Goal: Task Accomplishment & Management: Complete application form

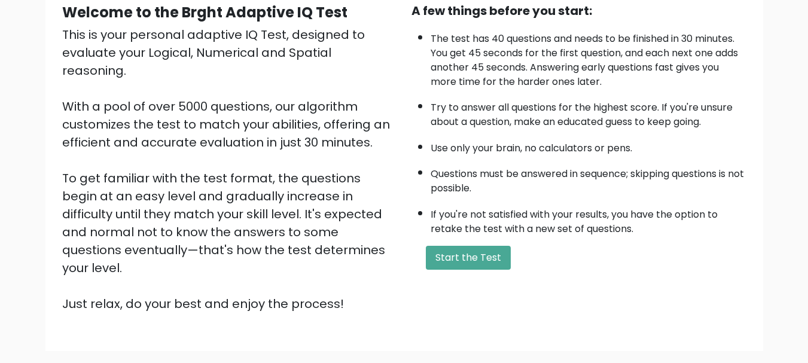
scroll to position [124, 0]
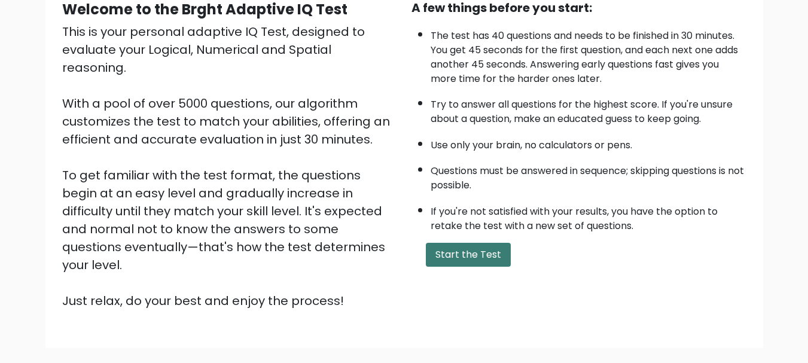
click at [483, 260] on button "Start the Test" at bounding box center [468, 255] width 85 height 24
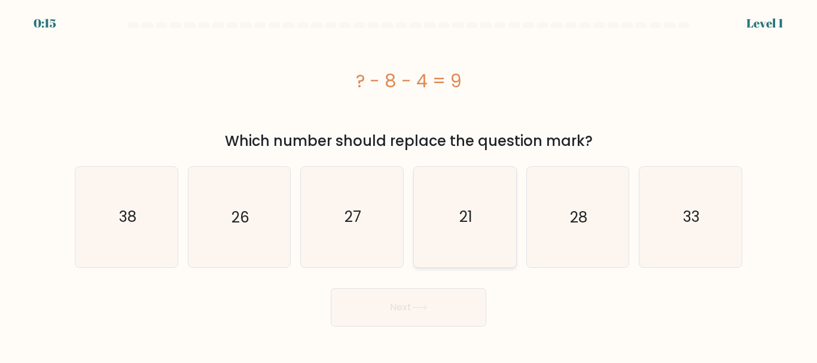
click at [463, 247] on icon "21" at bounding box center [465, 217] width 100 height 100
click at [409, 185] on input "d. 21" at bounding box center [408, 183] width 1 height 3
radio input "true"
click at [435, 317] on button "Next" at bounding box center [408, 307] width 155 height 38
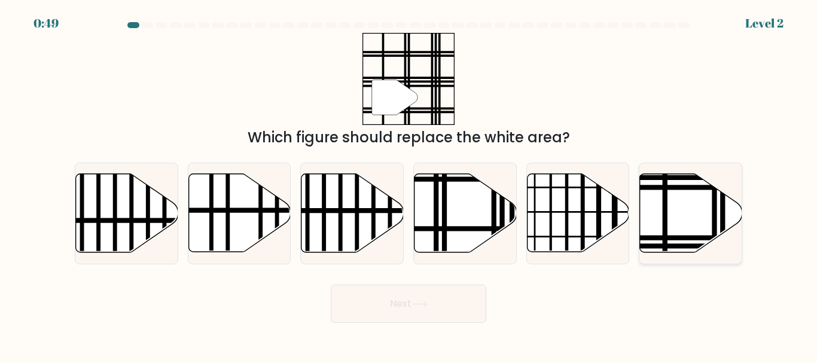
click at [682, 224] on icon at bounding box center [691, 213] width 102 height 78
click at [409, 185] on input "f." at bounding box center [408, 183] width 1 height 3
radio input "true"
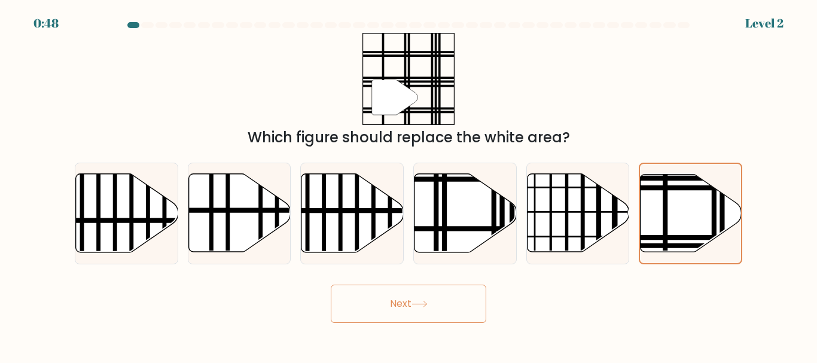
click at [451, 310] on button "Next" at bounding box center [408, 304] width 155 height 38
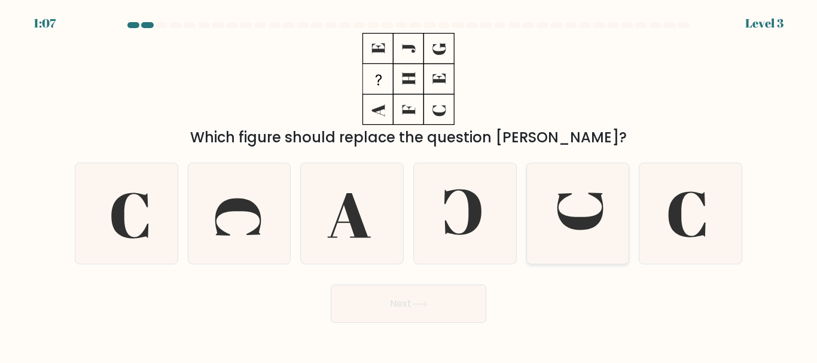
click at [577, 229] on icon at bounding box center [579, 211] width 45 height 37
click at [409, 185] on input "e." at bounding box center [408, 183] width 1 height 3
radio input "true"
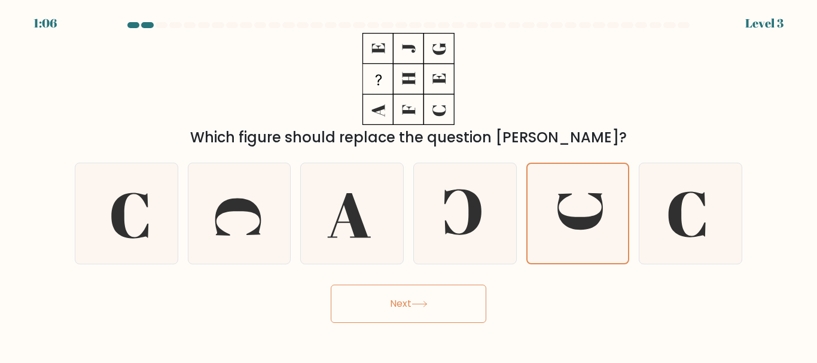
click at [445, 306] on button "Next" at bounding box center [408, 304] width 155 height 38
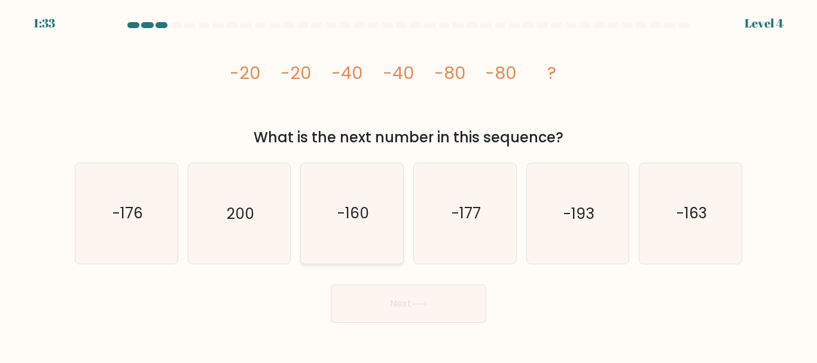
click at [365, 206] on text "-160" at bounding box center [353, 213] width 32 height 21
click at [408, 185] on input "c. -160" at bounding box center [408, 183] width 1 height 3
radio input "true"
click at [432, 320] on button "Next" at bounding box center [408, 304] width 155 height 38
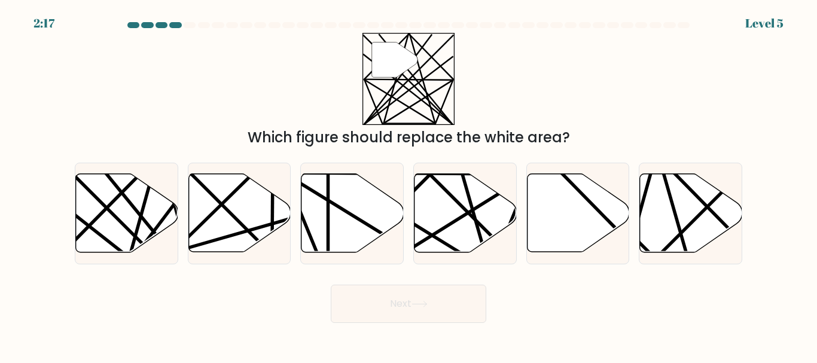
click at [461, 299] on button "Next" at bounding box center [408, 304] width 155 height 38
click at [112, 209] on icon at bounding box center [127, 213] width 102 height 78
click at [408, 185] on input "a." at bounding box center [408, 183] width 1 height 3
radio input "true"
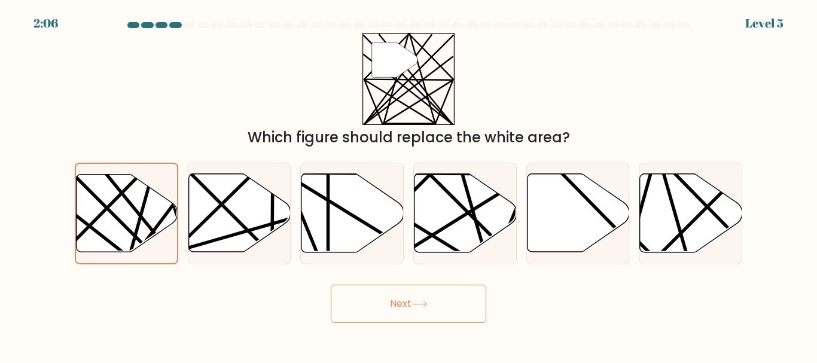
click at [479, 300] on button "Next" at bounding box center [408, 304] width 155 height 38
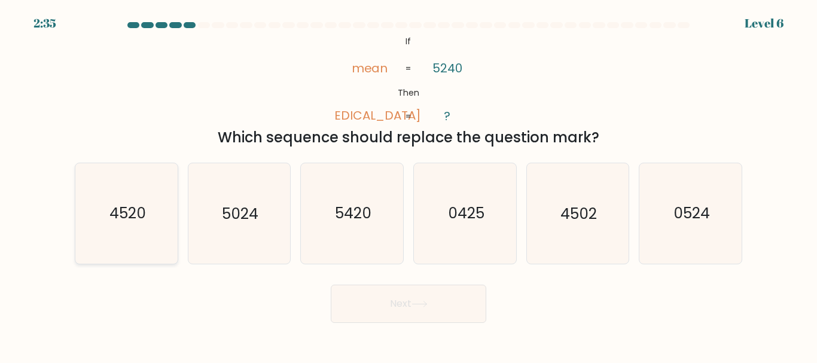
click at [100, 207] on icon "4520" at bounding box center [127, 213] width 100 height 100
click at [408, 185] on input "a. 4520" at bounding box center [408, 183] width 1 height 3
radio input "true"
click at [423, 311] on button "Next" at bounding box center [408, 304] width 155 height 38
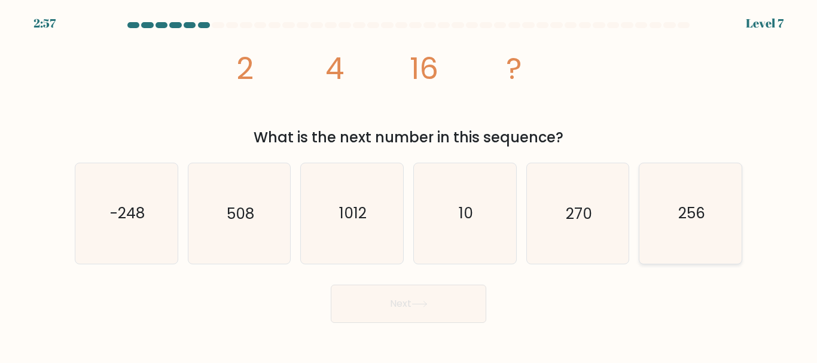
click at [716, 227] on icon "256" at bounding box center [690, 213] width 100 height 100
click at [409, 185] on input "f. 256" at bounding box center [408, 183] width 1 height 3
radio input "true"
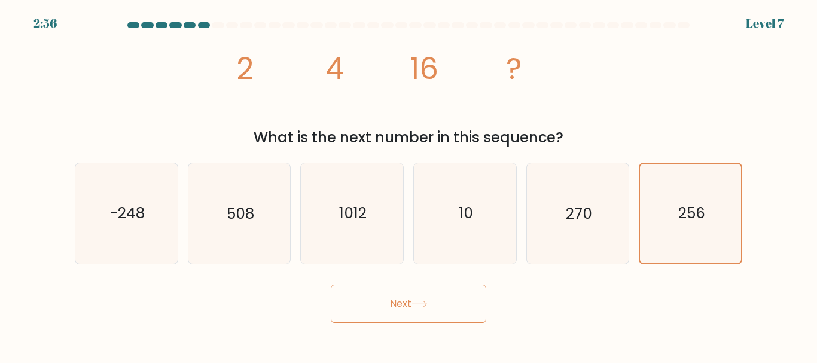
click at [354, 297] on button "Next" at bounding box center [408, 304] width 155 height 38
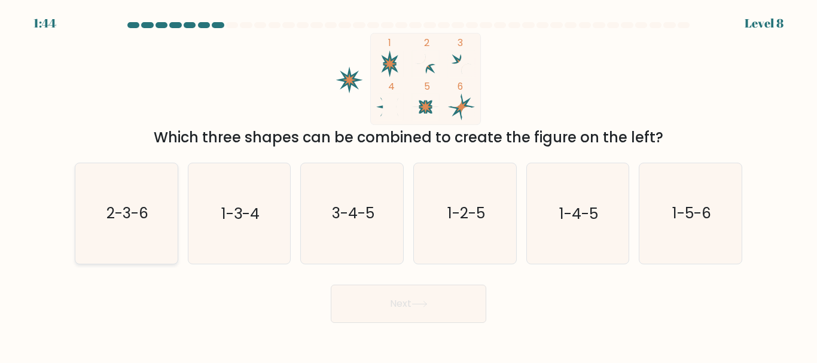
click at [91, 219] on icon "2-3-6" at bounding box center [127, 213] width 100 height 100
click at [408, 185] on input "a. 2-3-6" at bounding box center [408, 183] width 1 height 3
radio input "true"
click at [373, 307] on button "Next" at bounding box center [408, 304] width 155 height 38
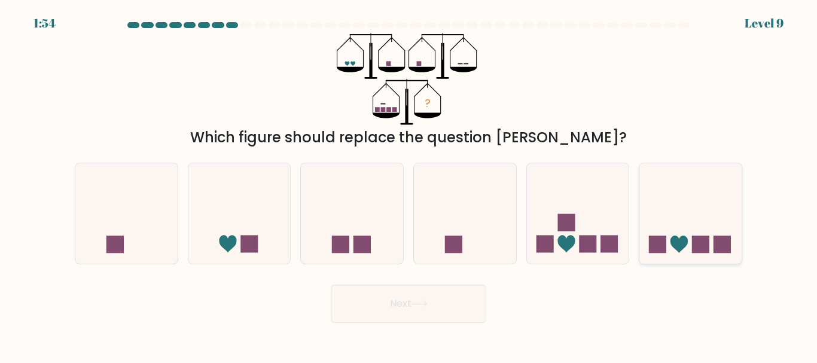
click at [689, 234] on icon at bounding box center [690, 213] width 102 height 84
click at [409, 185] on input "f." at bounding box center [408, 183] width 1 height 3
radio input "true"
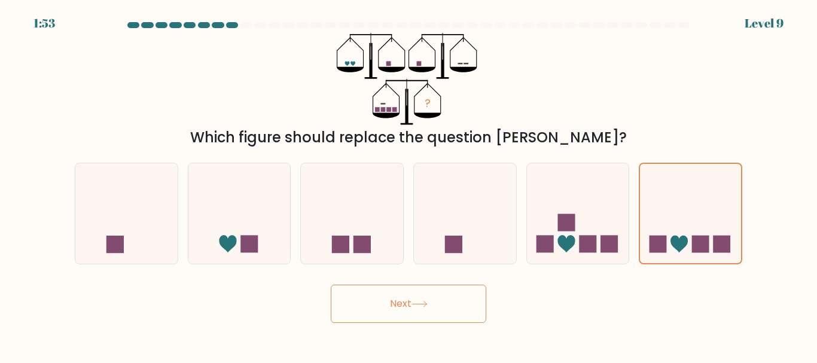
click at [396, 322] on button "Next" at bounding box center [408, 304] width 155 height 38
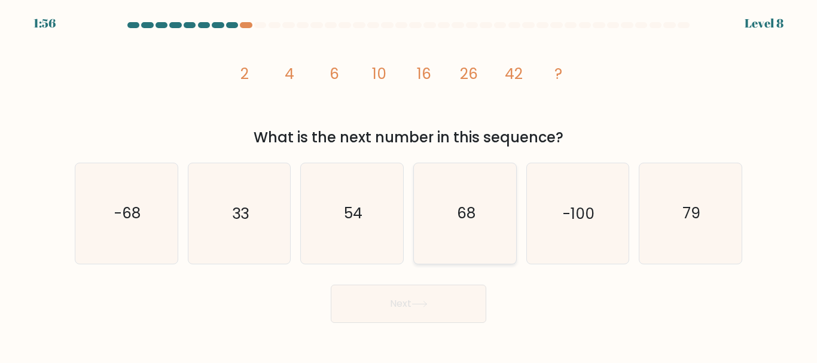
click at [452, 227] on icon "68" at bounding box center [465, 213] width 100 height 100
click at [409, 185] on input "d. 68" at bounding box center [408, 183] width 1 height 3
radio input "true"
click at [389, 310] on button "Next" at bounding box center [408, 304] width 155 height 38
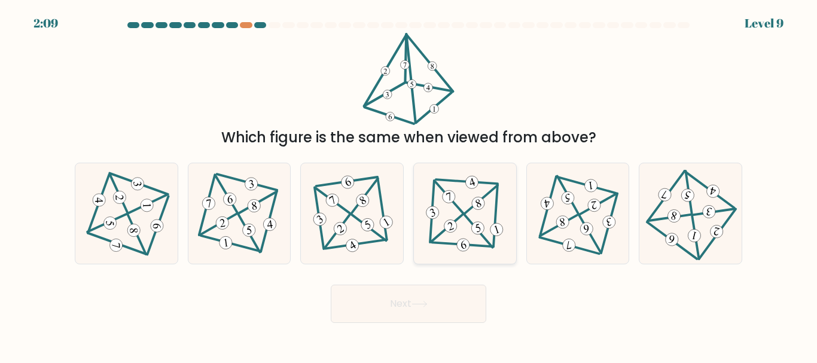
click at [462, 203] on icon at bounding box center [465, 213] width 82 height 80
click at [409, 185] on input "d." at bounding box center [408, 183] width 1 height 3
radio input "true"
click at [374, 303] on button "Next" at bounding box center [408, 304] width 155 height 38
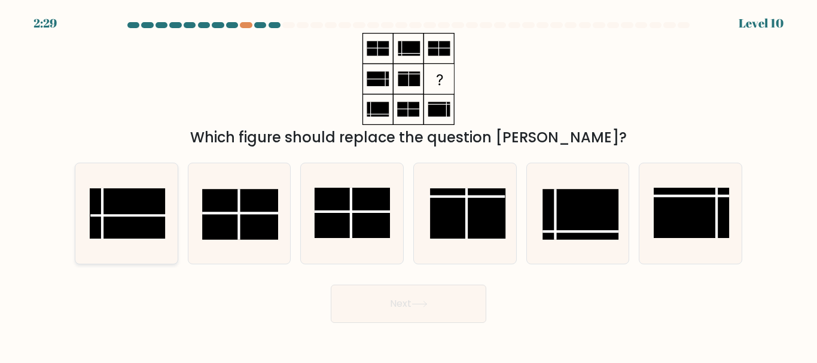
click at [142, 222] on rect at bounding box center [127, 213] width 75 height 50
click at [408, 185] on input "a." at bounding box center [408, 183] width 1 height 3
radio input "true"
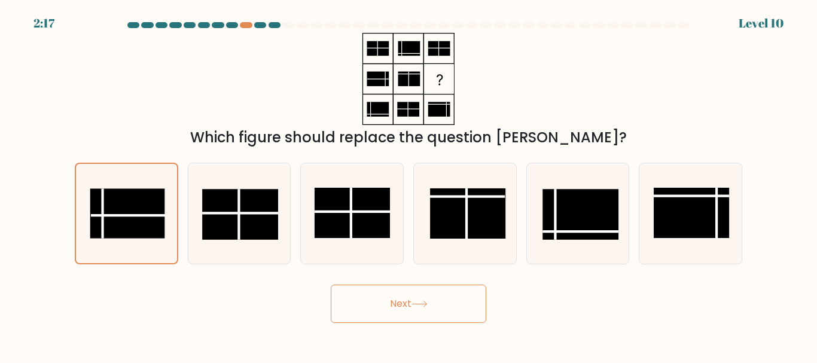
click at [374, 310] on button "Next" at bounding box center [408, 304] width 155 height 38
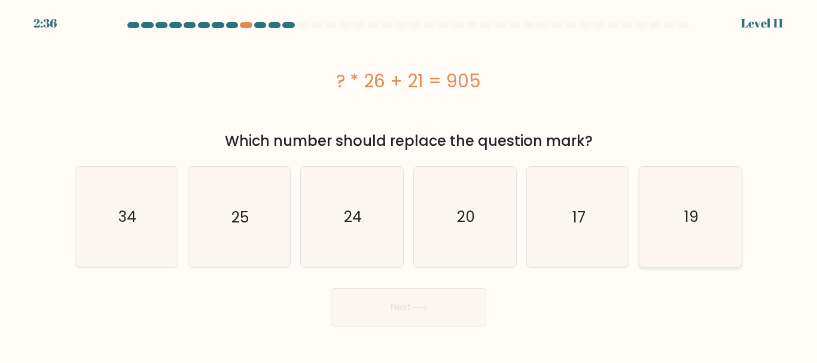
click at [734, 257] on icon "19" at bounding box center [690, 217] width 100 height 100
click at [409, 185] on input "f. 19" at bounding box center [408, 183] width 1 height 3
radio input "true"
click at [377, 304] on button "Next" at bounding box center [408, 307] width 155 height 38
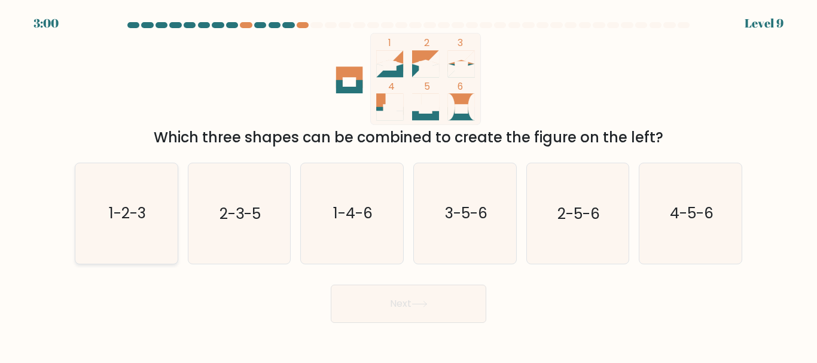
click at [126, 201] on icon "1-2-3" at bounding box center [127, 213] width 100 height 100
click at [408, 185] on input "a. 1-2-3" at bounding box center [408, 183] width 1 height 3
radio input "true"
click at [370, 294] on button "Next" at bounding box center [408, 304] width 155 height 38
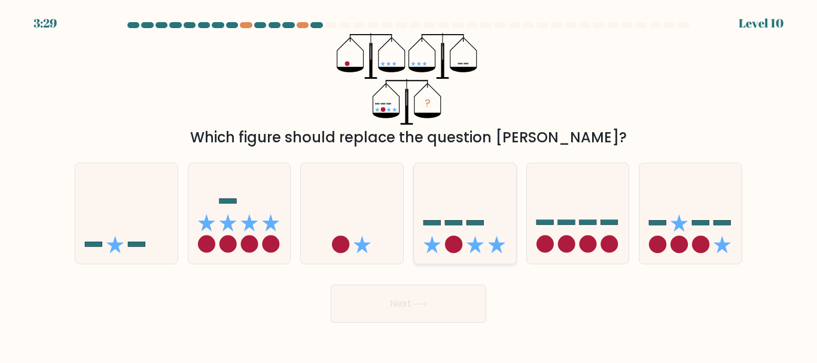
click at [460, 233] on icon at bounding box center [465, 213] width 102 height 84
click at [409, 185] on input "d." at bounding box center [408, 183] width 1 height 3
radio input "true"
click at [371, 320] on button "Next" at bounding box center [408, 304] width 155 height 38
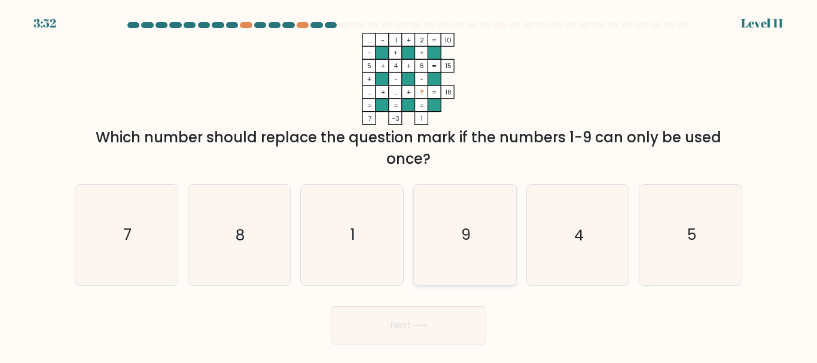
click at [448, 224] on icon "9" at bounding box center [465, 235] width 100 height 100
click at [409, 185] on input "d. 9" at bounding box center [408, 183] width 1 height 3
radio input "true"
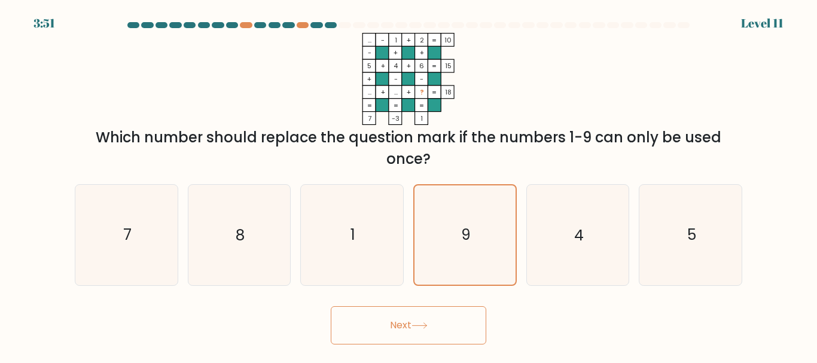
click at [381, 337] on button "Next" at bounding box center [408, 325] width 155 height 38
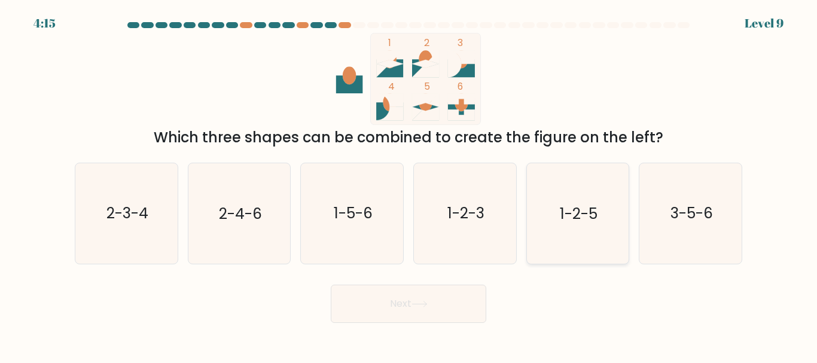
click at [587, 220] on text "1-2-5" at bounding box center [579, 213] width 38 height 21
click at [409, 185] on input "e. 1-2-5" at bounding box center [408, 183] width 1 height 3
radio input "true"
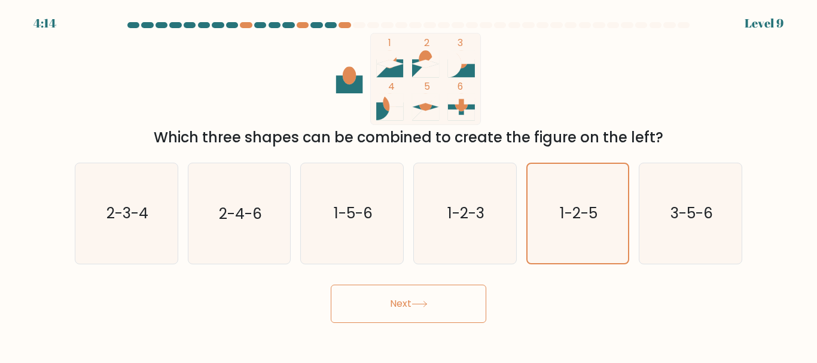
click at [371, 322] on button "Next" at bounding box center [408, 304] width 155 height 38
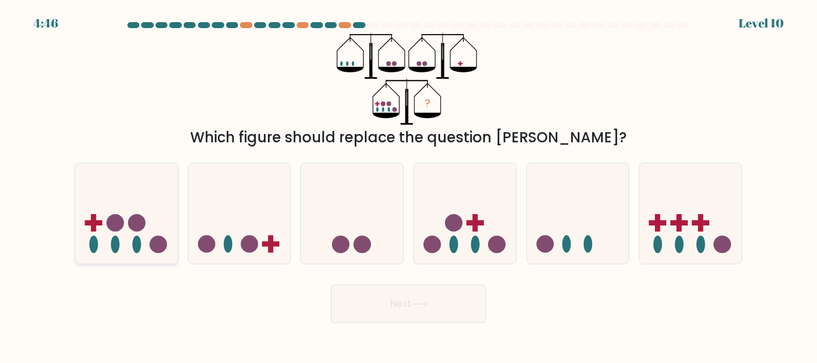
click at [118, 218] on circle at bounding box center [114, 222] width 17 height 17
click at [408, 185] on input "a." at bounding box center [408, 183] width 1 height 3
radio input "true"
click at [351, 304] on button "Next" at bounding box center [408, 304] width 155 height 38
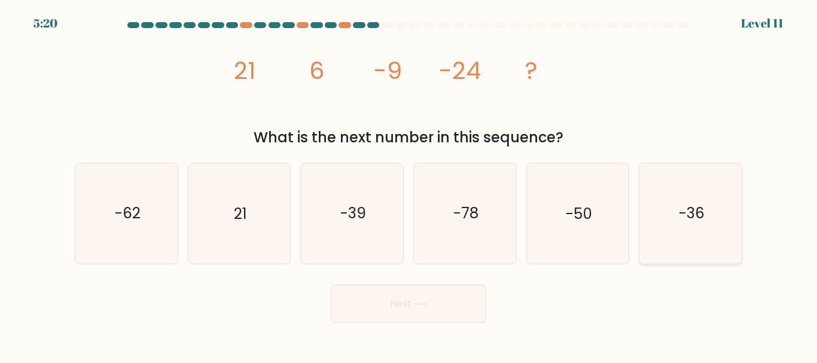
click at [713, 228] on icon "-36" at bounding box center [690, 213] width 100 height 100
click at [409, 185] on input "f. -36" at bounding box center [408, 183] width 1 height 3
radio input "true"
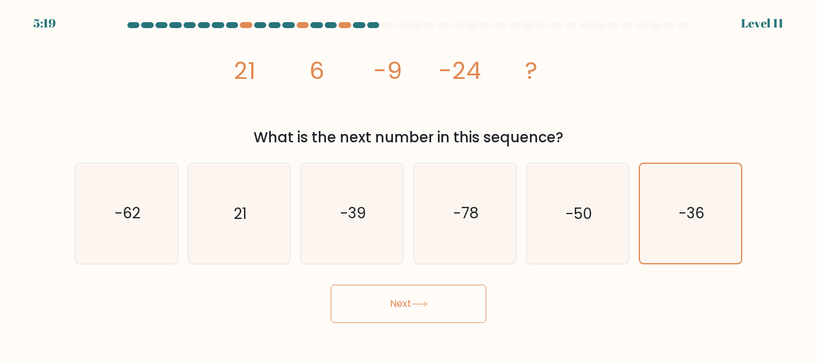
click at [366, 310] on button "Next" at bounding box center [408, 304] width 155 height 38
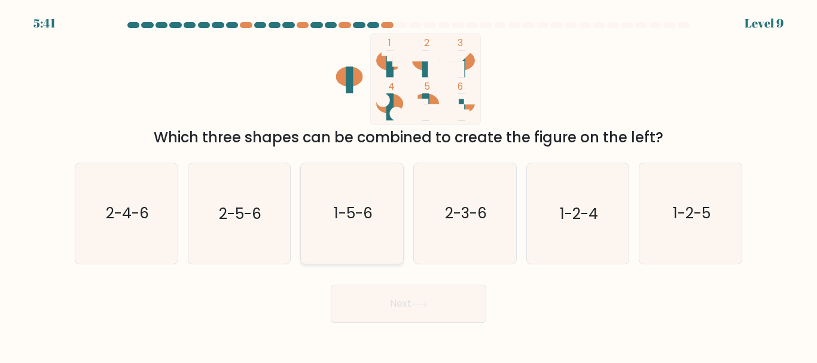
click at [347, 243] on icon "1-5-6" at bounding box center [352, 213] width 100 height 100
click at [408, 185] on input "c. 1-5-6" at bounding box center [408, 183] width 1 height 3
radio input "true"
click at [388, 315] on button "Next" at bounding box center [408, 304] width 155 height 38
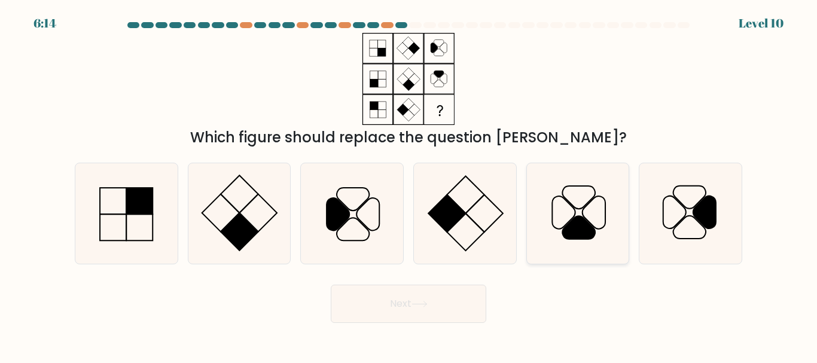
click at [578, 215] on icon at bounding box center [577, 213] width 100 height 100
click at [409, 185] on input "e." at bounding box center [408, 183] width 1 height 3
radio input "true"
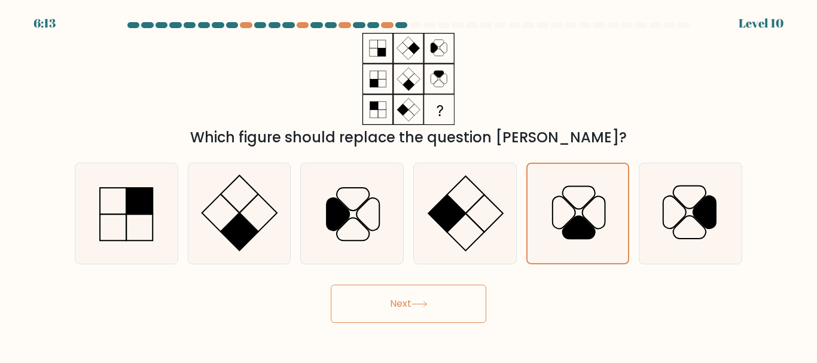
click at [373, 316] on button "Next" at bounding box center [408, 304] width 155 height 38
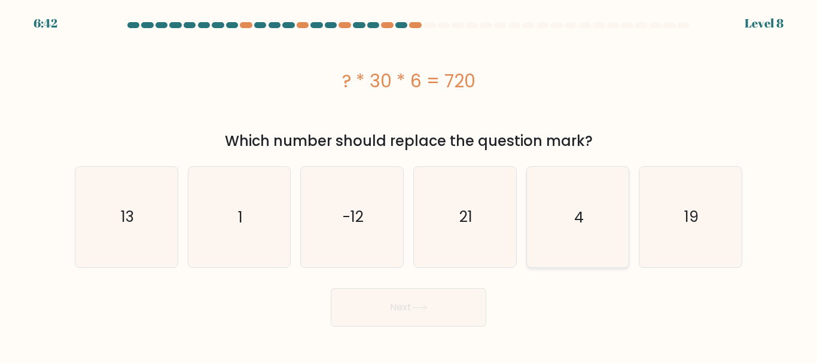
click at [584, 239] on icon "4" at bounding box center [577, 217] width 100 height 100
click at [409, 185] on input "e. 4" at bounding box center [408, 183] width 1 height 3
radio input "true"
click at [352, 310] on button "Next" at bounding box center [408, 307] width 155 height 38
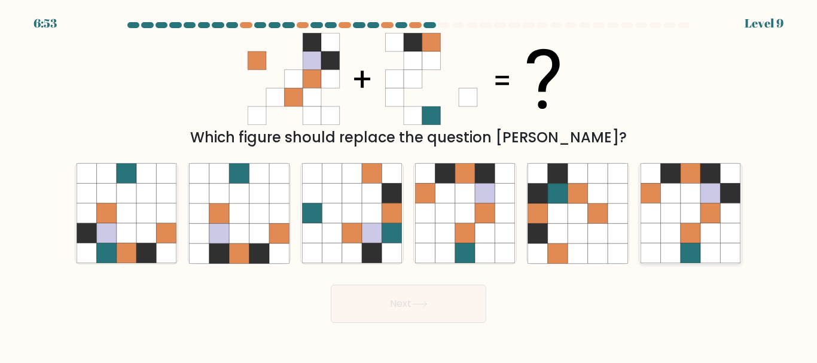
click at [701, 224] on icon at bounding box center [710, 234] width 20 height 20
click at [409, 185] on input "f." at bounding box center [408, 183] width 1 height 3
radio input "true"
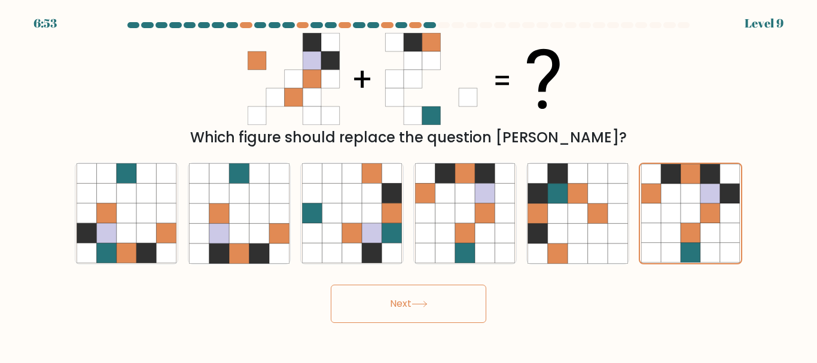
click at [420, 309] on button "Next" at bounding box center [408, 304] width 155 height 38
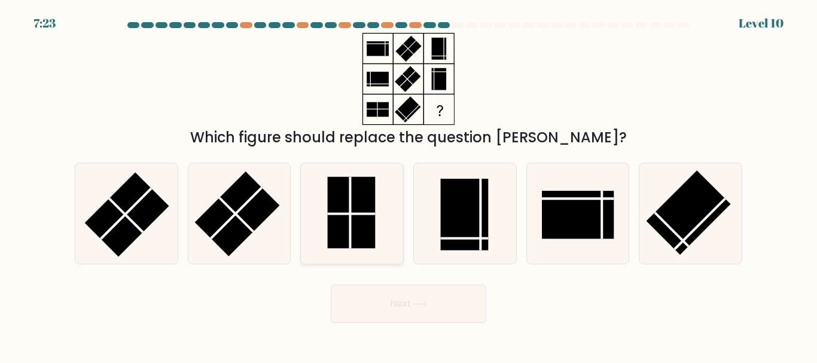
click at [350, 214] on line at bounding box center [352, 214] width 48 height 0
click at [408, 185] on input "c." at bounding box center [408, 183] width 1 height 3
radio input "true"
click at [371, 315] on button "Next" at bounding box center [408, 304] width 155 height 38
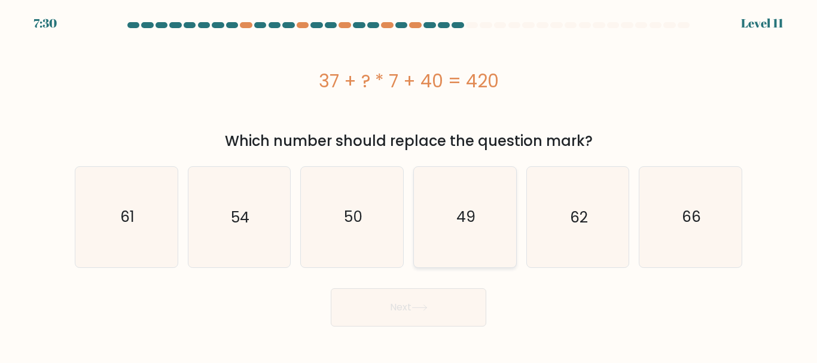
click at [440, 221] on icon "49" at bounding box center [465, 217] width 100 height 100
click at [409, 185] on input "d. 49" at bounding box center [408, 183] width 1 height 3
radio input "true"
click at [370, 318] on button "Next" at bounding box center [408, 307] width 155 height 38
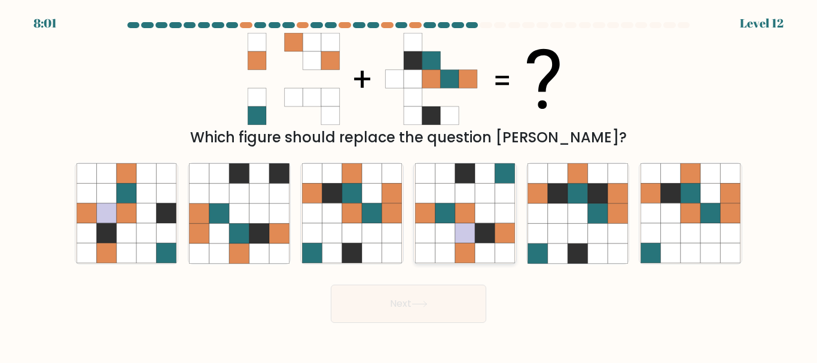
click at [447, 209] on icon at bounding box center [445, 213] width 20 height 20
click at [409, 185] on input "d." at bounding box center [408, 183] width 1 height 3
radio input "true"
click at [378, 313] on button "Next" at bounding box center [408, 304] width 155 height 38
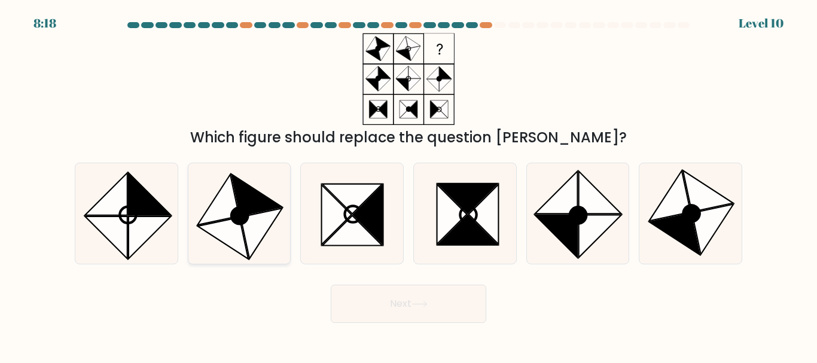
click at [259, 215] on icon at bounding box center [260, 233] width 41 height 50
click at [408, 185] on input "b." at bounding box center [408, 183] width 1 height 3
radio input "true"
click at [366, 302] on button "Next" at bounding box center [408, 304] width 155 height 38
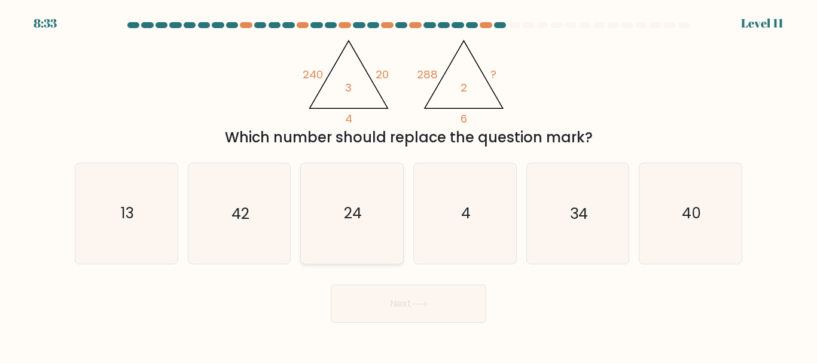
click at [361, 214] on text "24" at bounding box center [353, 213] width 18 height 21
click at [408, 185] on input "c. 24" at bounding box center [408, 183] width 1 height 3
radio input "true"
click at [405, 304] on button "Next" at bounding box center [408, 304] width 155 height 38
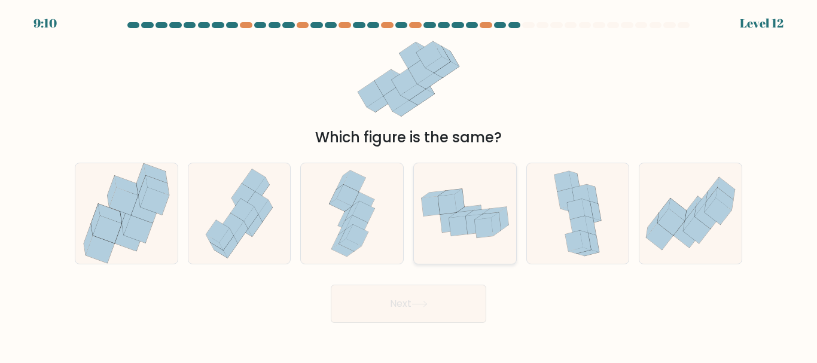
click at [462, 233] on icon at bounding box center [458, 226] width 19 height 20
click at [409, 185] on input "d." at bounding box center [408, 183] width 1 height 3
radio input "true"
click at [385, 312] on button "Next" at bounding box center [408, 304] width 155 height 38
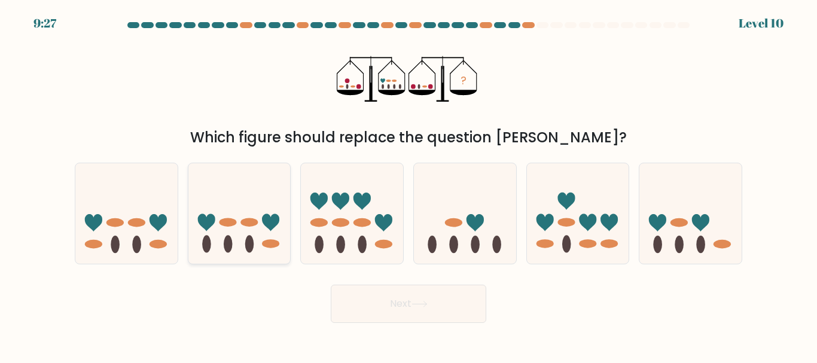
click at [224, 207] on icon at bounding box center [239, 213] width 102 height 84
click at [408, 185] on input "b." at bounding box center [408, 183] width 1 height 3
radio input "true"
click at [411, 310] on button "Next" at bounding box center [408, 304] width 155 height 38
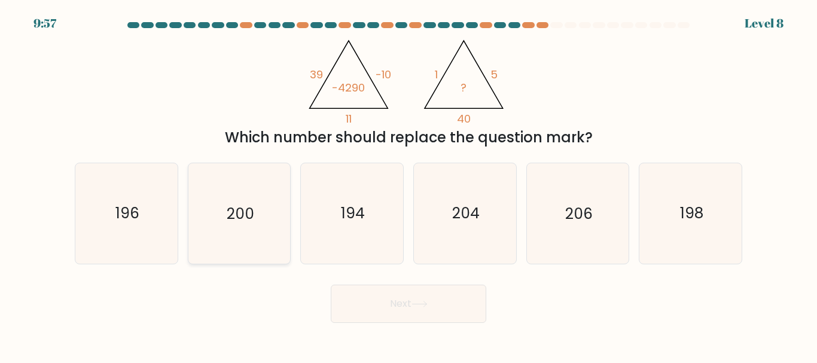
click at [238, 223] on text "200" at bounding box center [241, 213] width 28 height 21
click at [408, 185] on input "b. 200" at bounding box center [408, 183] width 1 height 3
radio input "true"
click at [365, 309] on button "Next" at bounding box center [408, 304] width 155 height 38
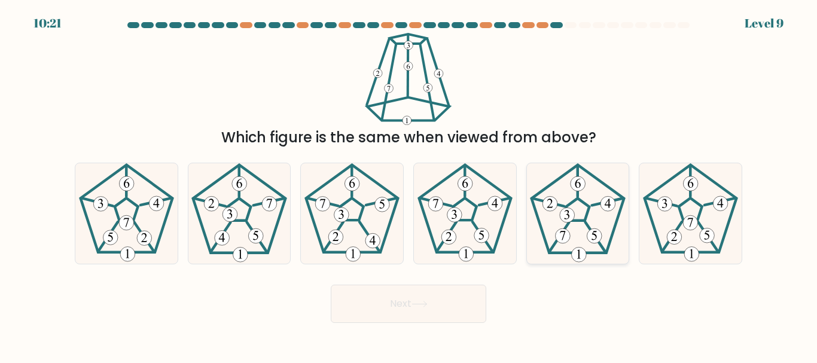
click at [583, 215] on icon at bounding box center [577, 213] width 100 height 100
click at [409, 185] on input "e." at bounding box center [408, 183] width 1 height 3
radio input "true"
click at [386, 320] on button "Next" at bounding box center [408, 304] width 155 height 38
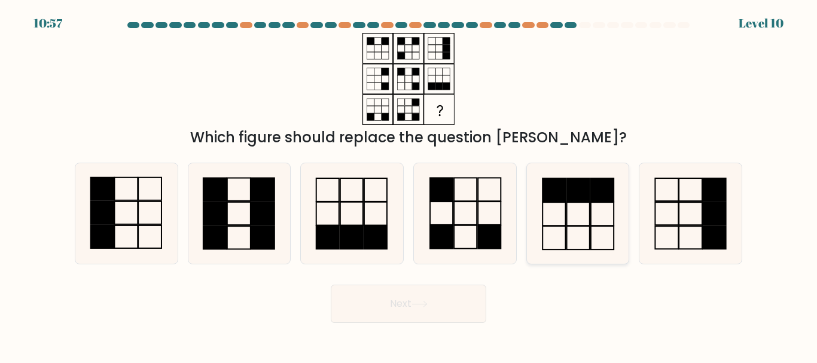
click at [601, 206] on icon at bounding box center [577, 213] width 100 height 100
click at [409, 185] on input "e." at bounding box center [408, 183] width 1 height 3
radio input "true"
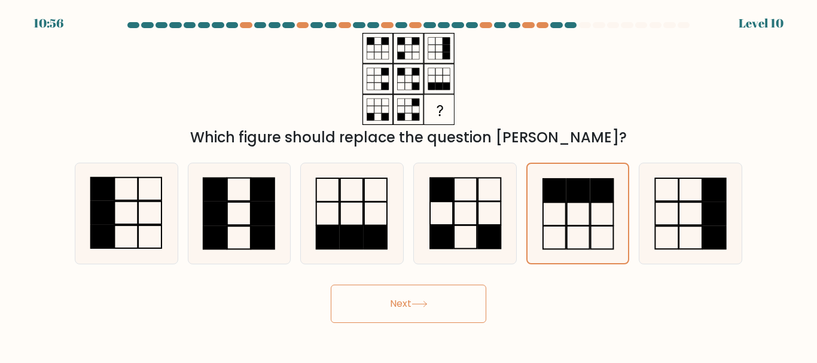
click at [392, 310] on button "Next" at bounding box center [408, 304] width 155 height 38
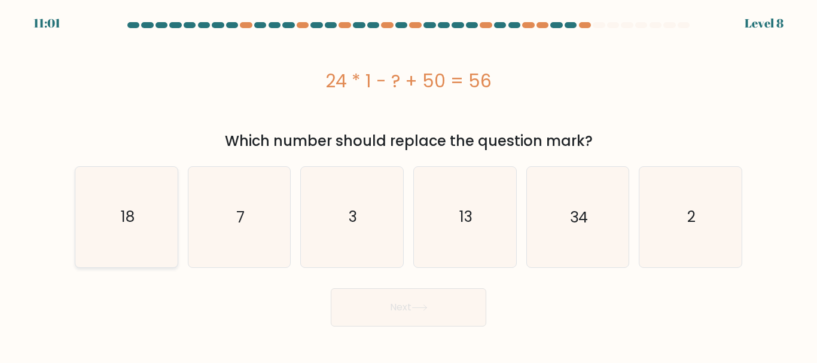
click at [142, 212] on icon "18" at bounding box center [127, 217] width 100 height 100
click at [408, 185] on input "a. 18" at bounding box center [408, 183] width 1 height 3
radio input "true"
click at [368, 309] on button "Next" at bounding box center [408, 307] width 155 height 38
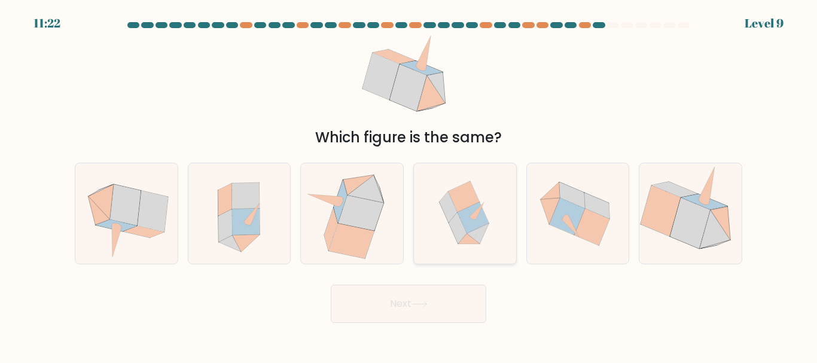
click at [456, 221] on icon at bounding box center [458, 228] width 18 height 31
click at [409, 185] on input "d." at bounding box center [408, 183] width 1 height 3
radio input "true"
click at [402, 306] on button "Next" at bounding box center [408, 304] width 155 height 38
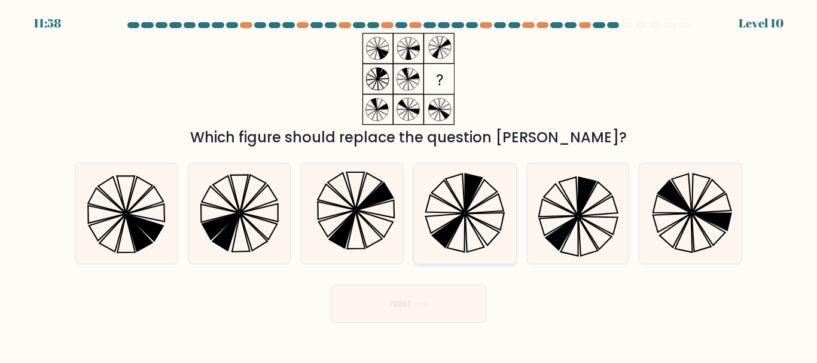
click at [459, 218] on icon at bounding box center [448, 230] width 32 height 33
click at [409, 185] on input "d." at bounding box center [408, 183] width 1 height 3
radio input "true"
click at [413, 316] on button "Next" at bounding box center [408, 304] width 155 height 38
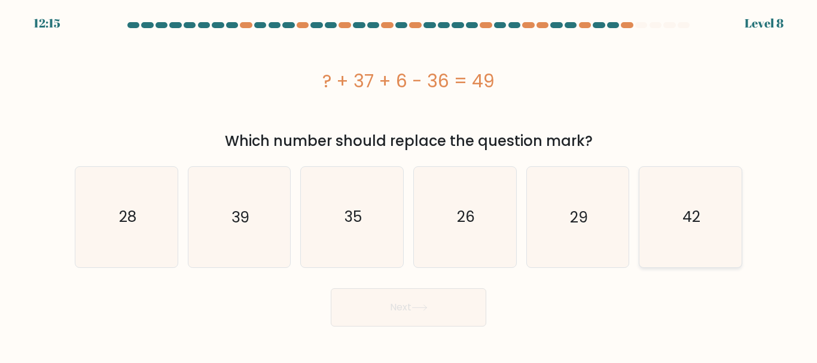
click at [698, 208] on text "42" at bounding box center [691, 216] width 18 height 21
click at [409, 185] on input "f. 42" at bounding box center [408, 183] width 1 height 3
radio input "true"
click at [347, 312] on button "Next" at bounding box center [408, 307] width 155 height 38
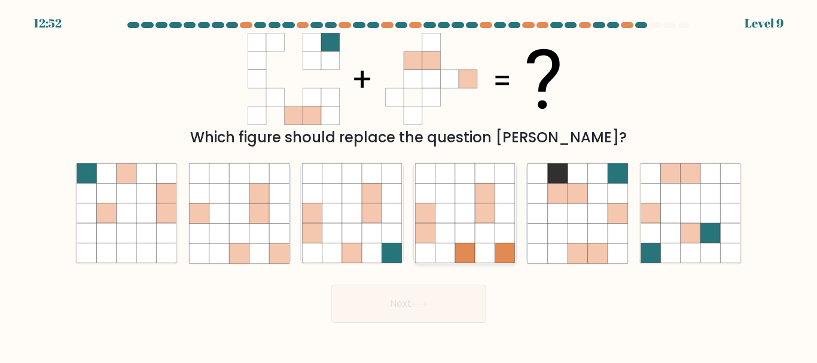
click at [460, 240] on icon at bounding box center [465, 234] width 20 height 20
click at [409, 185] on input "d." at bounding box center [408, 183] width 1 height 3
radio input "true"
click at [454, 228] on icon at bounding box center [445, 234] width 20 height 20
click at [409, 185] on input "d." at bounding box center [408, 183] width 1 height 3
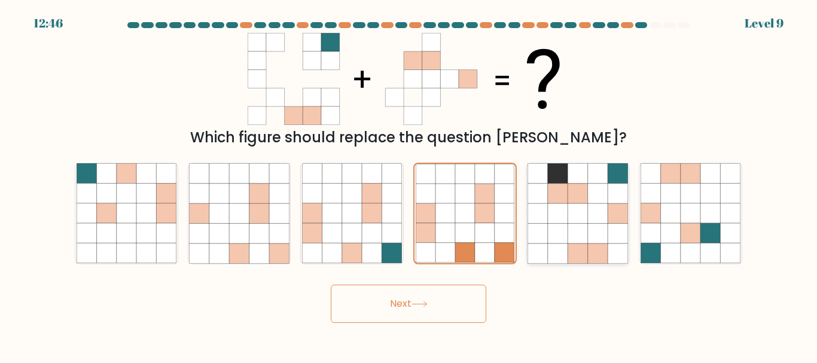
click at [594, 220] on icon at bounding box center [598, 213] width 20 height 20
click at [409, 185] on input "e." at bounding box center [408, 183] width 1 height 3
radio input "true"
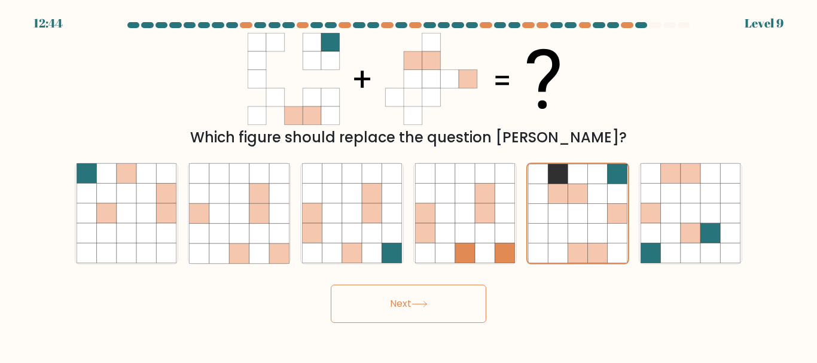
click at [434, 310] on button "Next" at bounding box center [408, 304] width 155 height 38
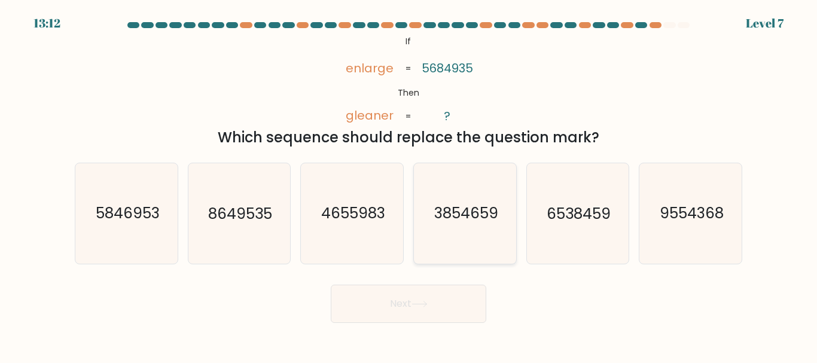
click at [459, 230] on icon "3854659" at bounding box center [465, 213] width 100 height 100
click at [409, 185] on input "d. 3854659" at bounding box center [408, 183] width 1 height 3
radio input "true"
click at [405, 300] on button "Next" at bounding box center [408, 304] width 155 height 38
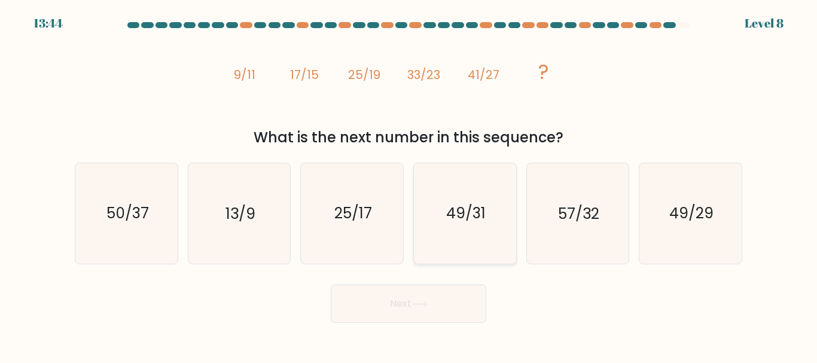
click at [469, 222] on text "49/31" at bounding box center [465, 213] width 39 height 21
click at [409, 185] on input "d. 49/31" at bounding box center [408, 183] width 1 height 3
radio input "true"
click at [444, 314] on button "Next" at bounding box center [408, 304] width 155 height 38
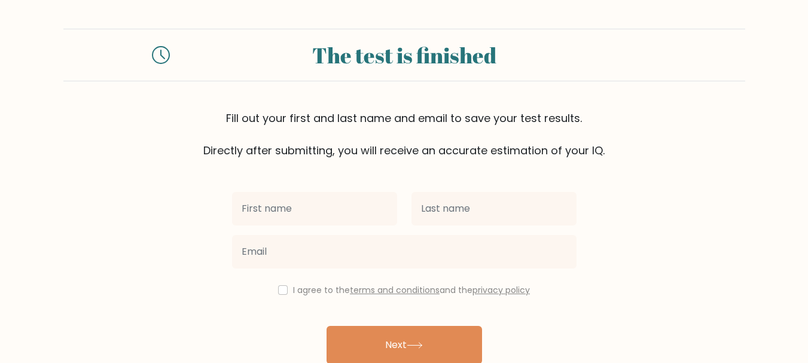
click at [249, 209] on input "text" at bounding box center [314, 208] width 165 height 33
type input "victor"
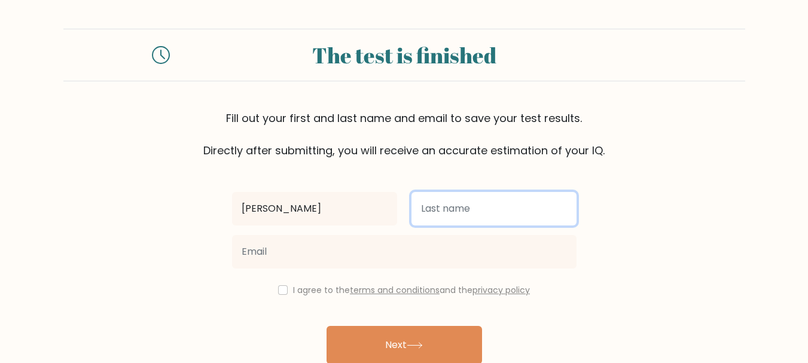
click at [518, 213] on input "text" at bounding box center [493, 208] width 165 height 33
type input "Godwin"
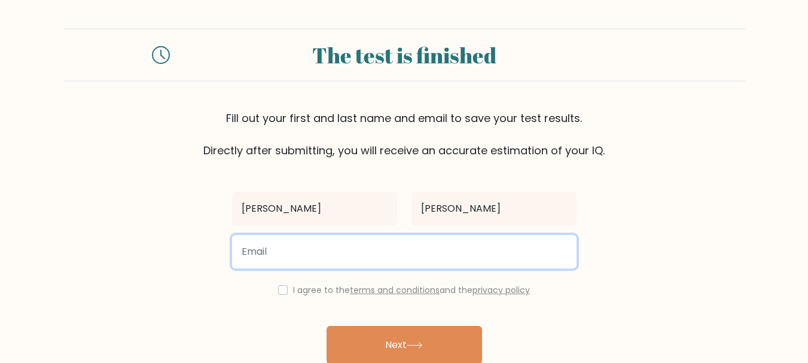
click at [411, 258] on input "email" at bounding box center [404, 251] width 344 height 33
type input "victorvibes2018@gmail.com"
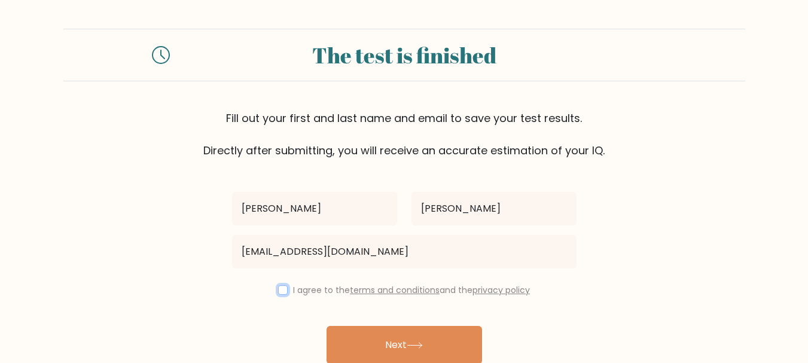
click at [278, 293] on input "checkbox" at bounding box center [283, 290] width 10 height 10
checkbox input "true"
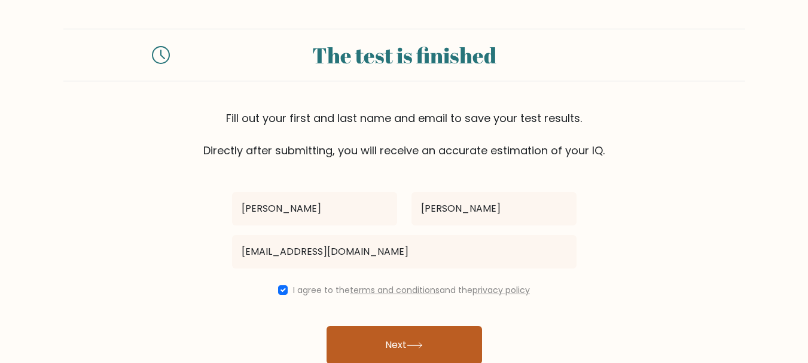
click at [392, 343] on button "Next" at bounding box center [403, 345] width 155 height 38
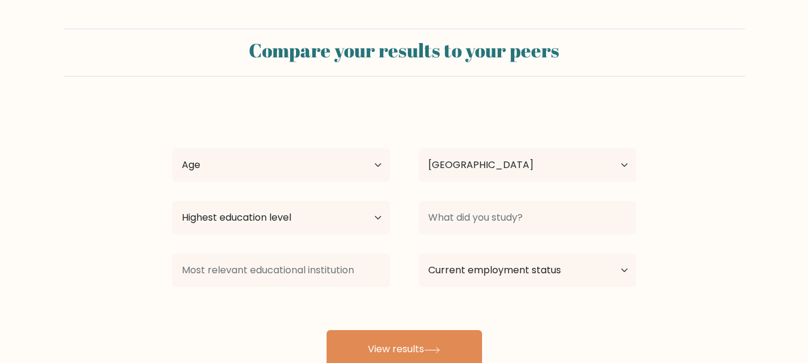
select select "NG"
click at [350, 176] on select "Age Under 18 years old 18-24 years old 25-34 years old 35-44 years old 45-54 ye…" at bounding box center [281, 164] width 218 height 33
select select "18_24"
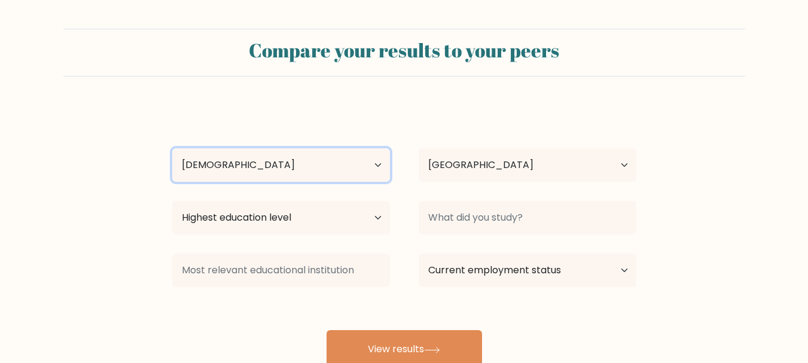
click at [172, 148] on select "Age Under 18 years old 18-24 years old 25-34 years old 35-44 years old 45-54 ye…" at bounding box center [281, 164] width 218 height 33
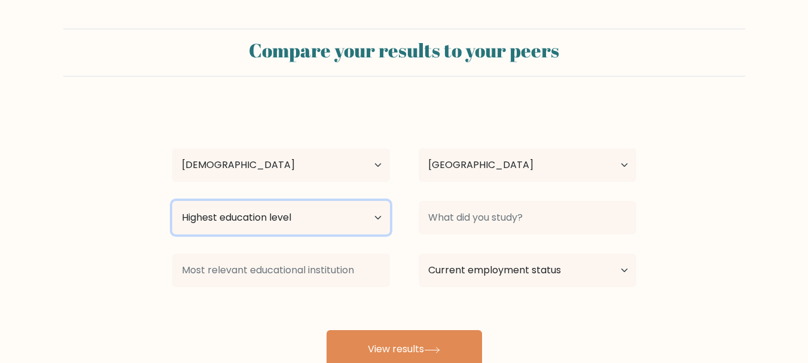
click at [310, 225] on select "Highest education level No schooling Primary Lower Secondary Upper Secondary Oc…" at bounding box center [281, 217] width 218 height 33
select select "bachelors_degree"
click at [172, 201] on select "Highest education level No schooling Primary Lower Secondary Upper Secondary Oc…" at bounding box center [281, 217] width 218 height 33
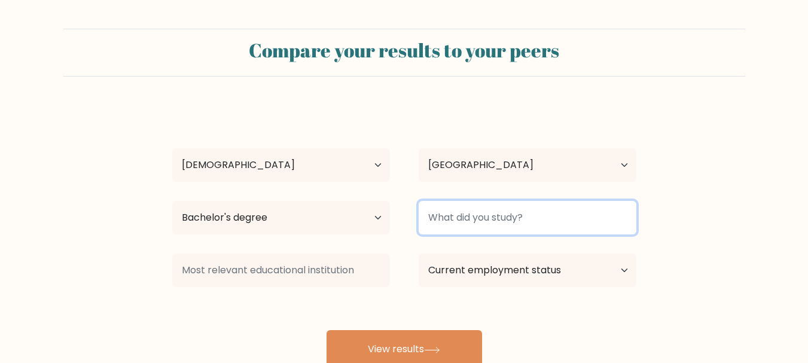
click at [499, 220] on input at bounding box center [528, 217] width 218 height 33
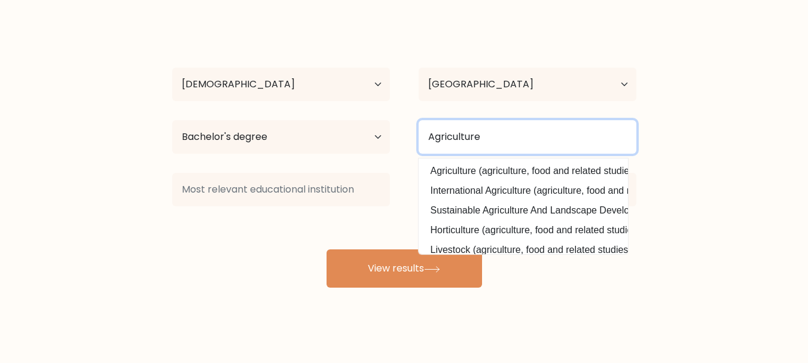
scroll to position [87, 0]
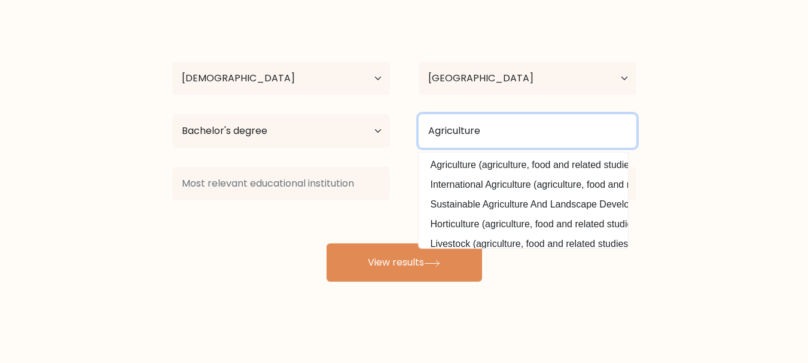
type input "Agriculture"
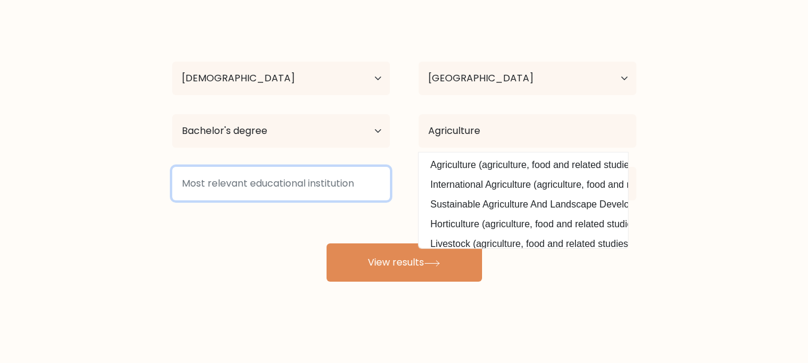
click at [349, 181] on input at bounding box center [281, 183] width 218 height 33
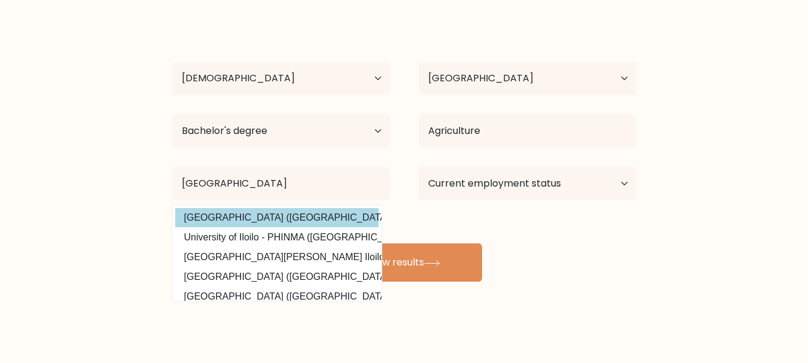
click at [311, 219] on option "University of Ilorin (Nigeria)" at bounding box center [276, 217] width 203 height 19
type input "[GEOGRAPHIC_DATA]"
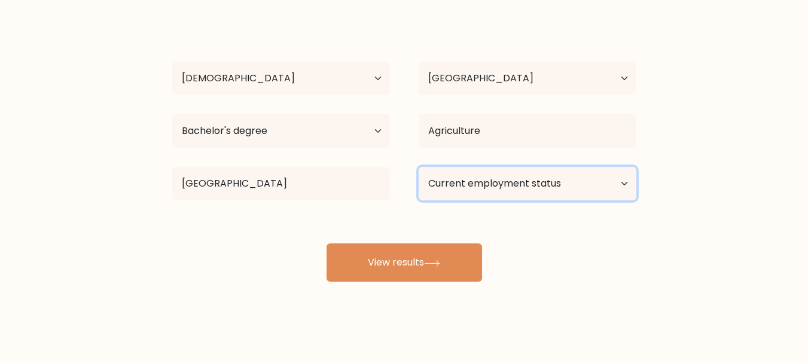
click at [554, 191] on select "Current employment status Employed Student Retired Other / prefer not to answer" at bounding box center [528, 183] width 218 height 33
select select "student"
click at [419, 167] on select "Current employment status Employed Student Retired Other / prefer not to answer" at bounding box center [528, 183] width 218 height 33
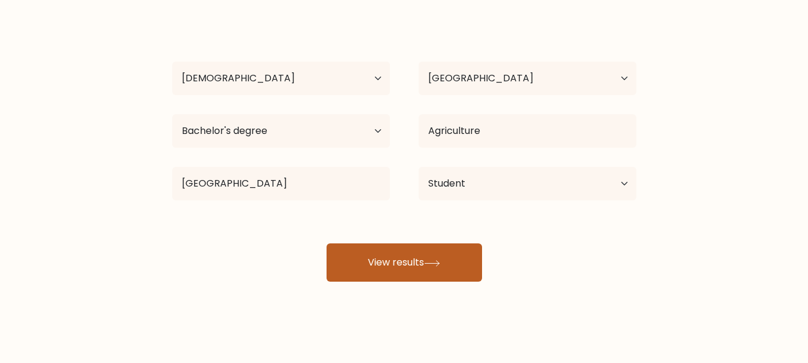
click at [443, 254] on button "View results" at bounding box center [403, 262] width 155 height 38
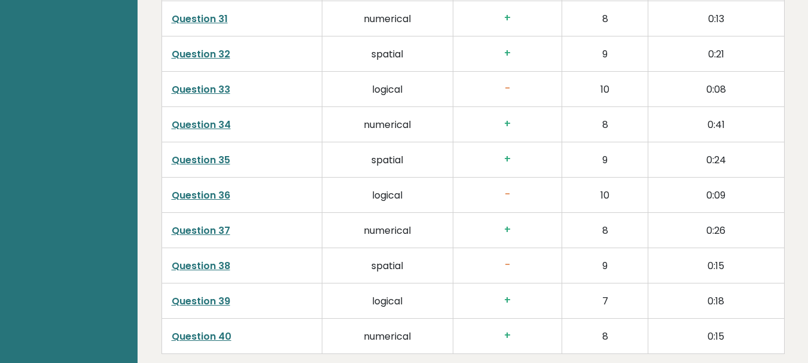
scroll to position [3118, 0]
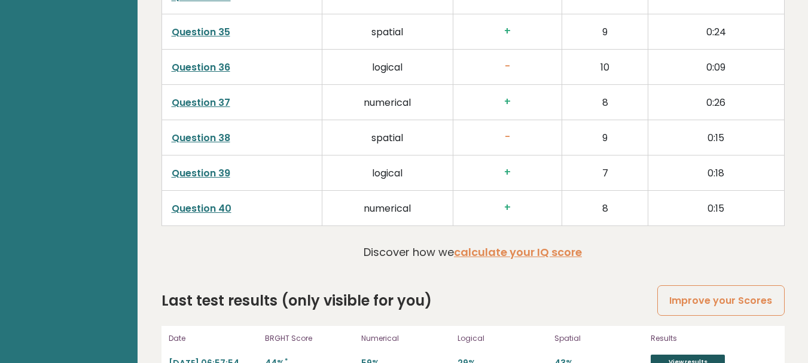
click at [689, 355] on link "View results" at bounding box center [688, 363] width 74 height 16
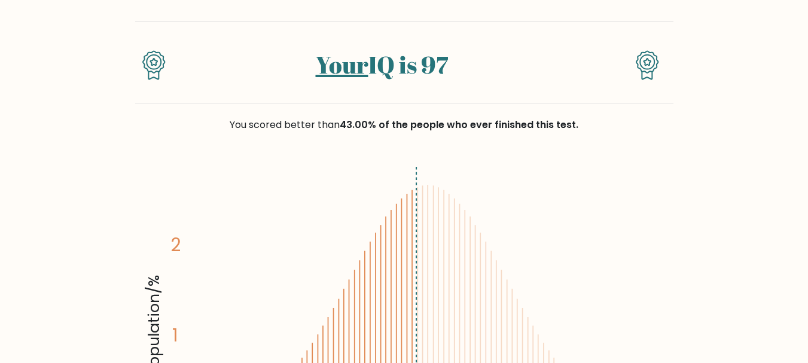
scroll to position [69, 0]
